Goal: Information Seeking & Learning: Learn about a topic

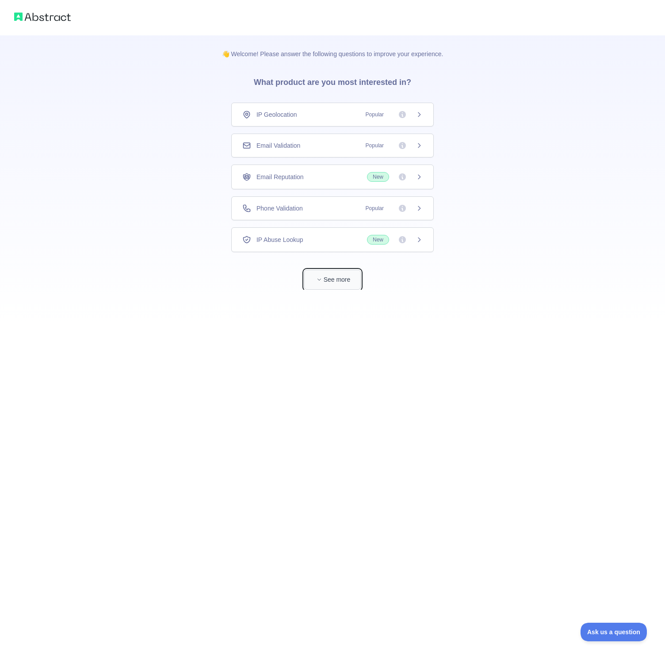
click at [333, 277] on button "See more" at bounding box center [332, 280] width 57 height 20
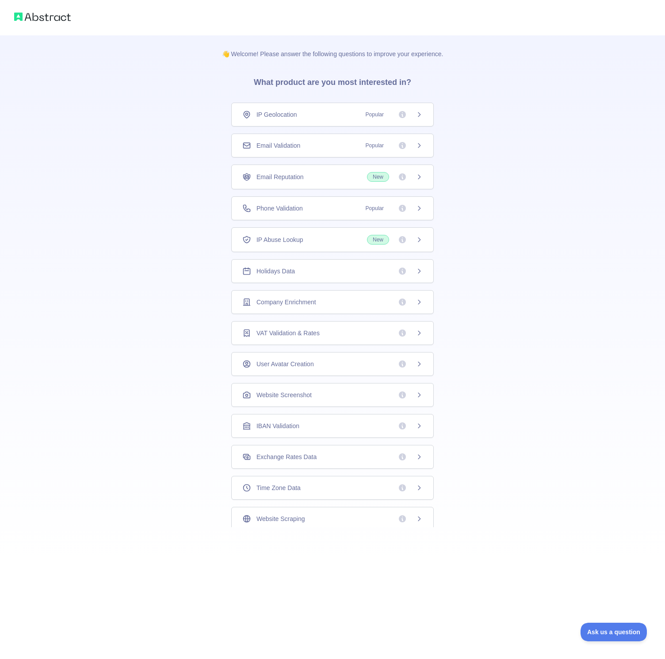
click at [311, 142] on div "Email Validation Popular" at bounding box center [332, 145] width 180 height 9
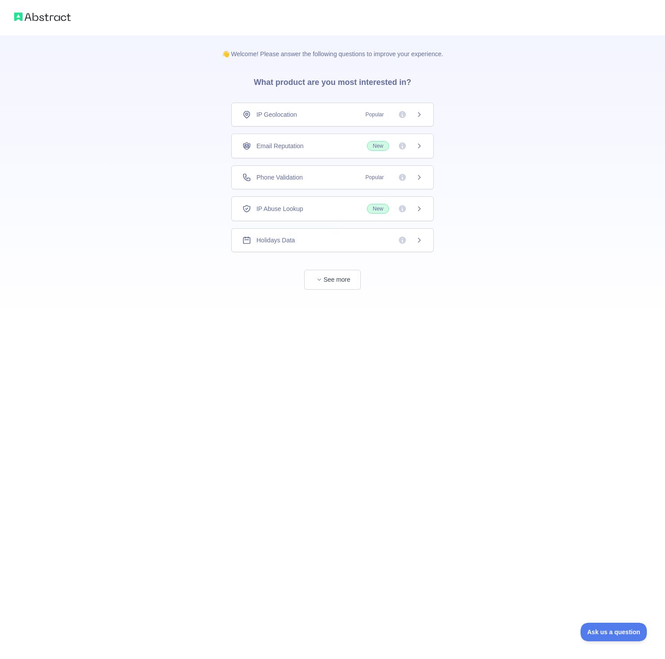
click at [22, 19] on img at bounding box center [42, 17] width 57 height 12
click at [327, 281] on button "See more" at bounding box center [332, 280] width 57 height 20
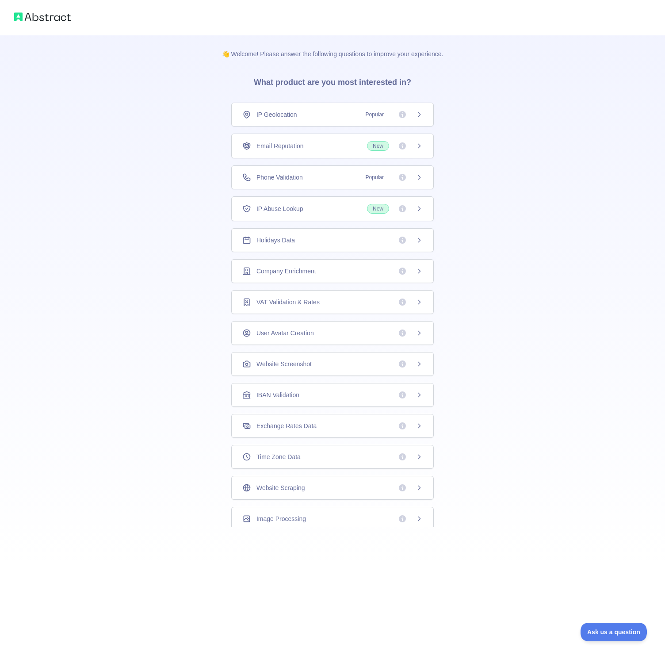
click at [362, 176] on span "Popular" at bounding box center [374, 177] width 29 height 9
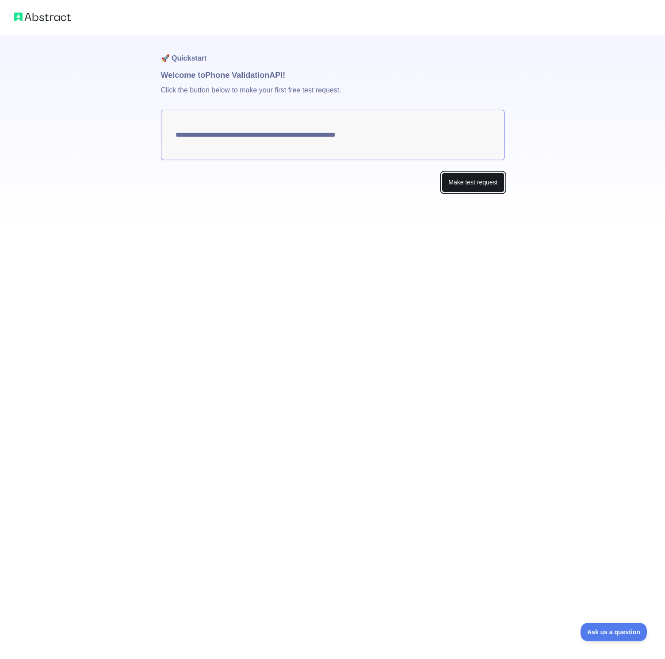
click at [447, 182] on button "Make test request" at bounding box center [473, 182] width 62 height 20
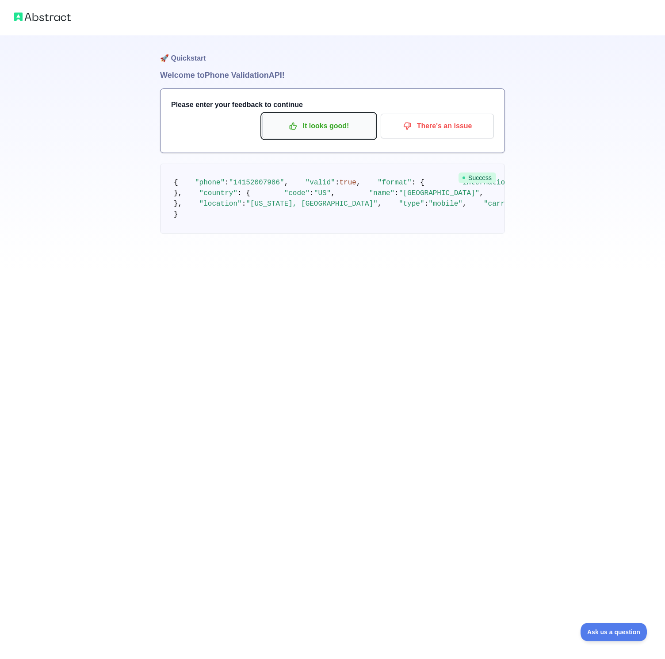
click at [313, 129] on p "It looks good!" at bounding box center [319, 126] width 100 height 15
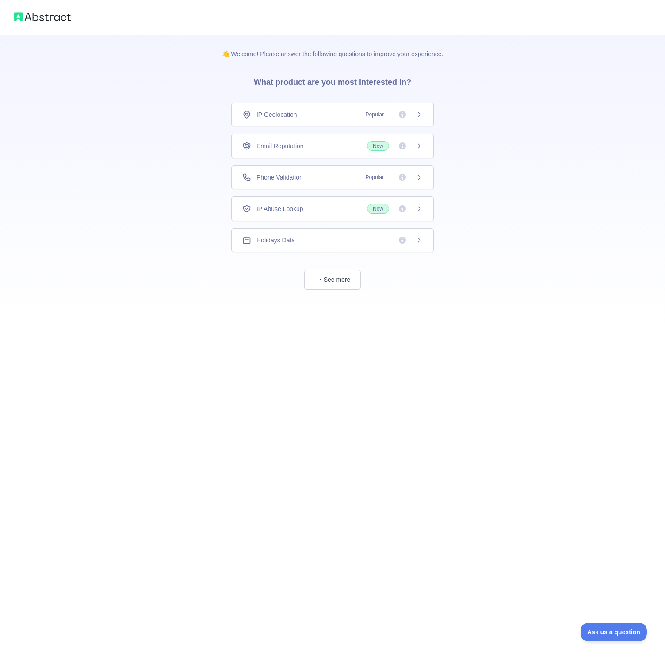
click at [279, 245] on div "Holidays Data" at bounding box center [332, 240] width 203 height 24
